Goal: Complete application form

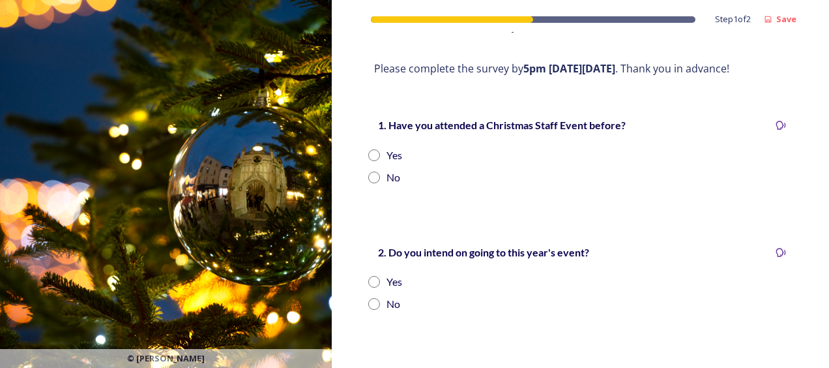
scroll to position [261, 0]
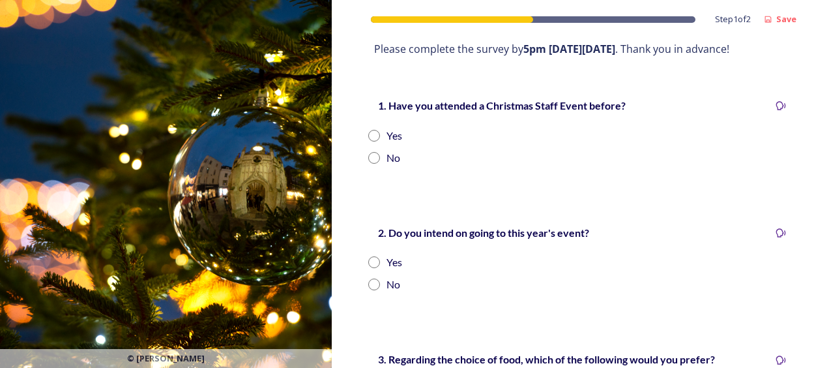
click at [385, 134] on div "Yes" at bounding box center [580, 136] width 424 height 16
radio input "true"
click at [393, 258] on div "Yes" at bounding box center [395, 262] width 16 height 16
radio input "true"
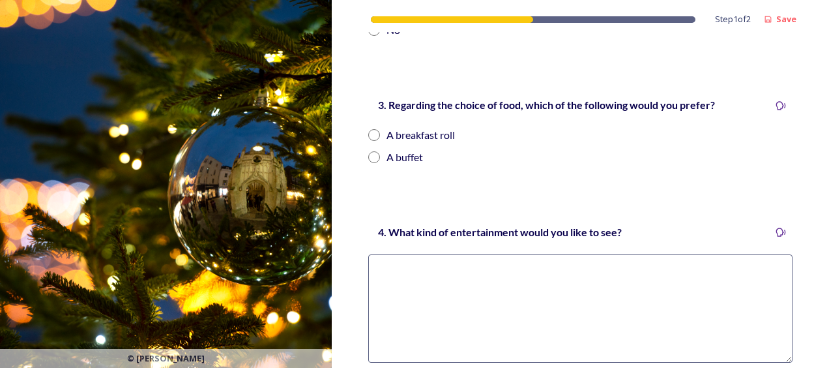
scroll to position [522, 0]
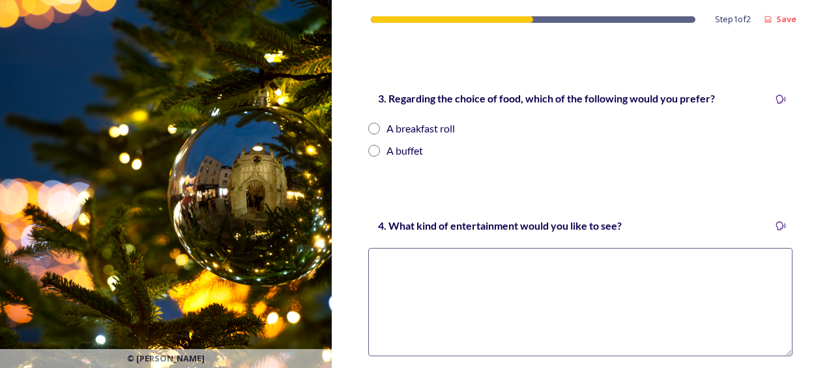
click at [409, 147] on div "A buffet" at bounding box center [405, 151] width 37 height 16
radio input "true"
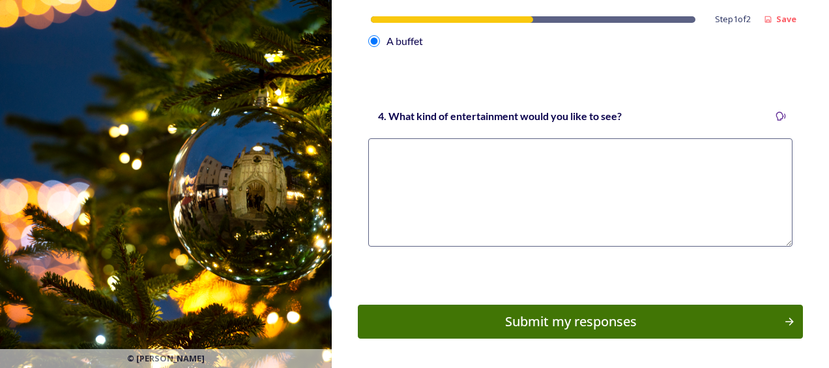
scroll to position [652, 0]
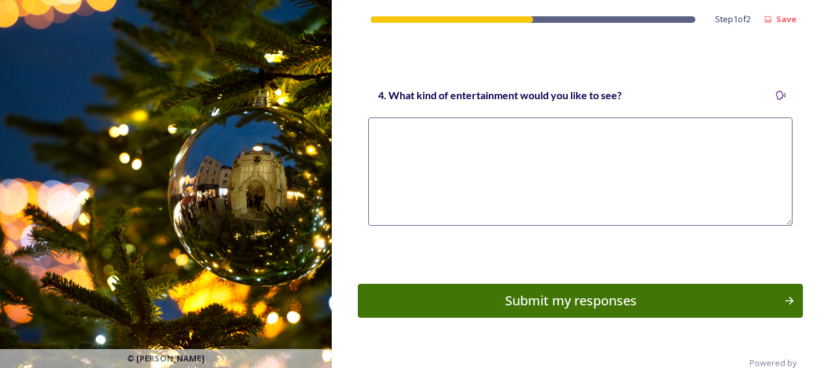
click at [497, 139] on textarea at bounding box center [580, 171] width 424 height 108
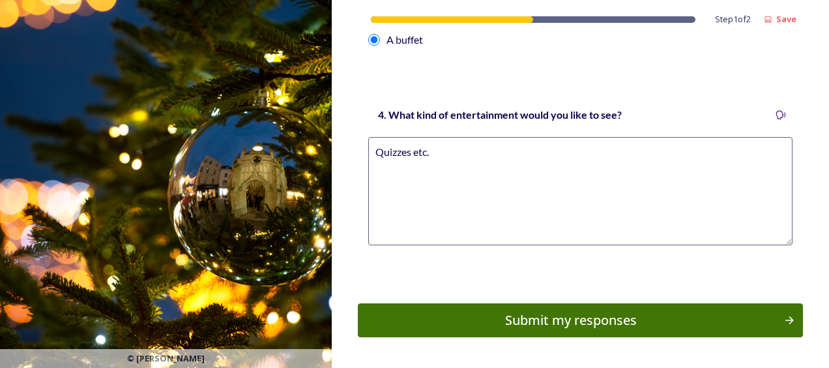
scroll to position [676, 0]
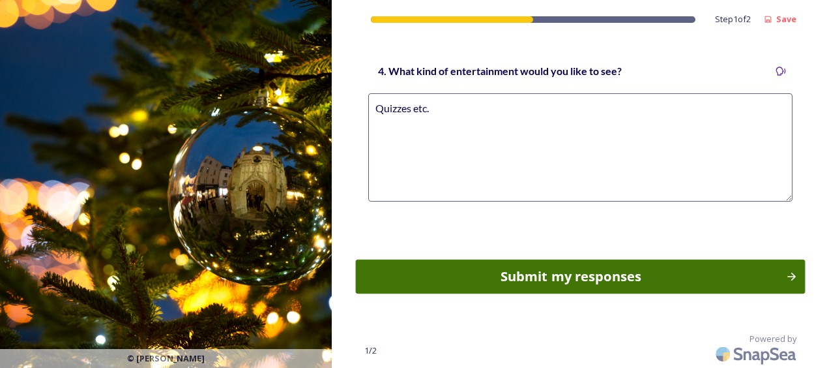
type textarea "Quizzes etc."
click at [567, 284] on div "Submit my responses" at bounding box center [571, 277] width 412 height 20
